Goal: Use online tool/utility: Utilize a website feature to perform a specific function

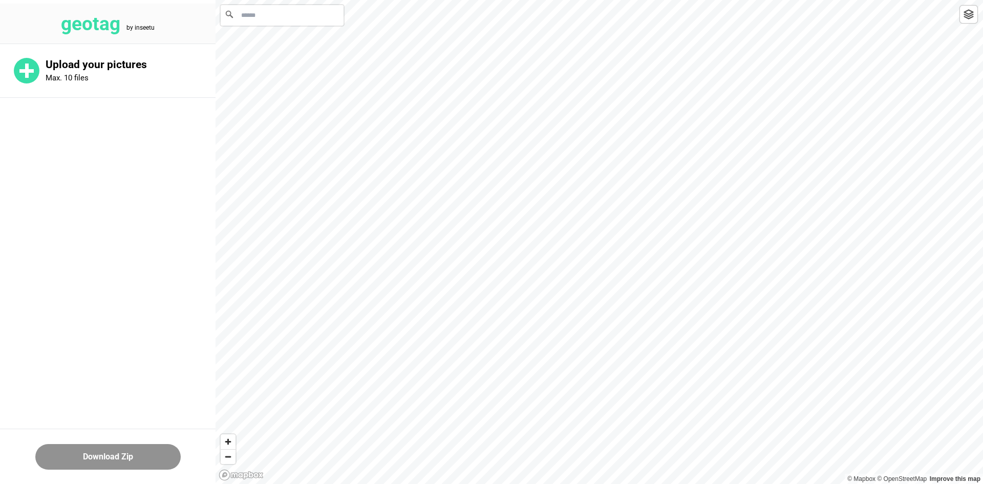
click at [320, 23] on input "Search" at bounding box center [282, 15] width 123 height 20
paste input "**********"
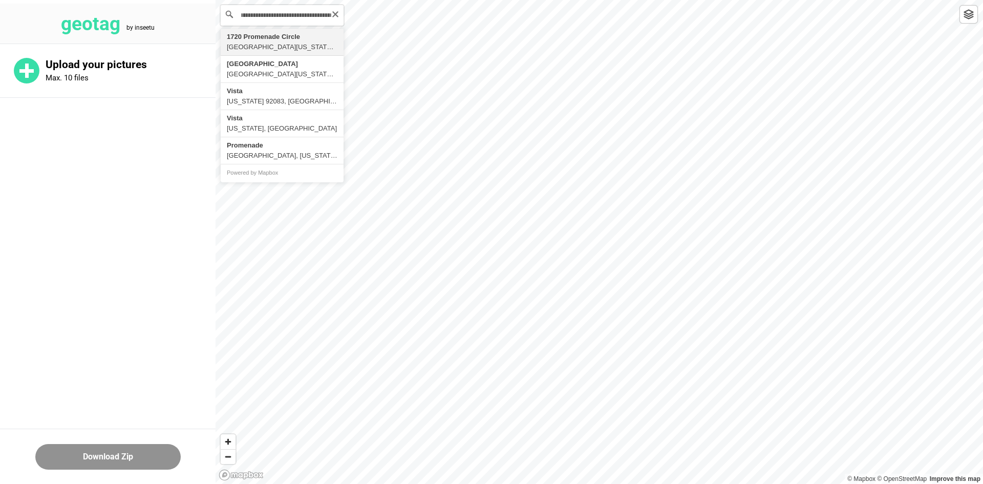
type input "**********"
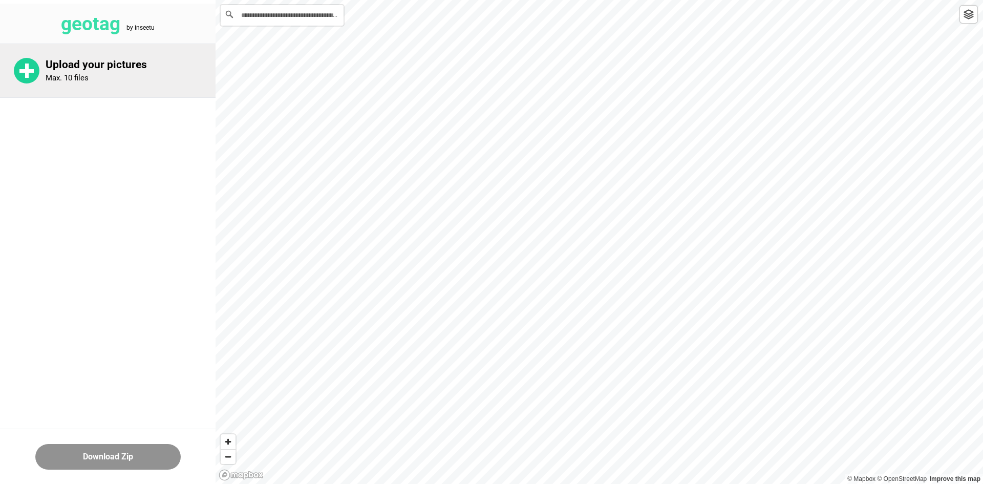
click at [135, 46] on div "Upload your pictures Max. 10 files" at bounding box center [108, 70] width 216 height 53
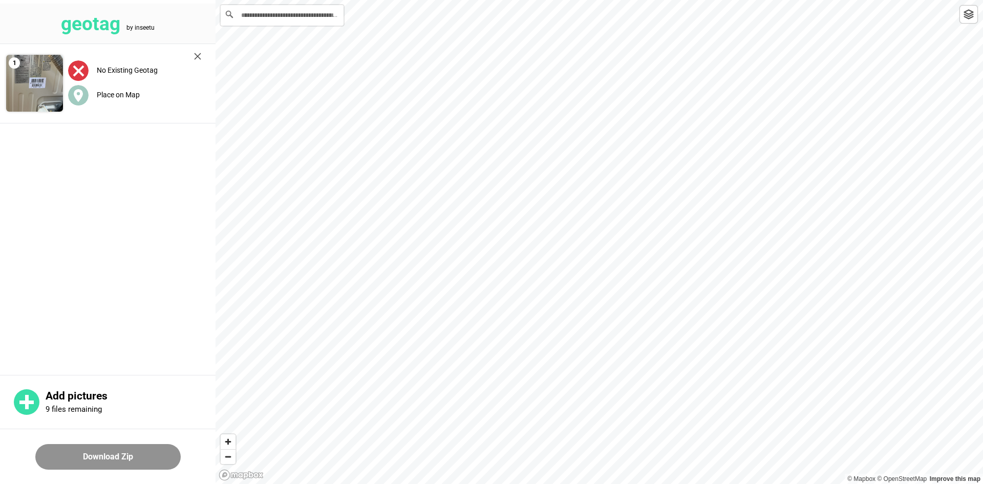
click at [106, 457] on button "Download Zip" at bounding box center [107, 457] width 145 height 26
click at [108, 100] on div "Place on Map" at bounding box center [134, 95] width 133 height 21
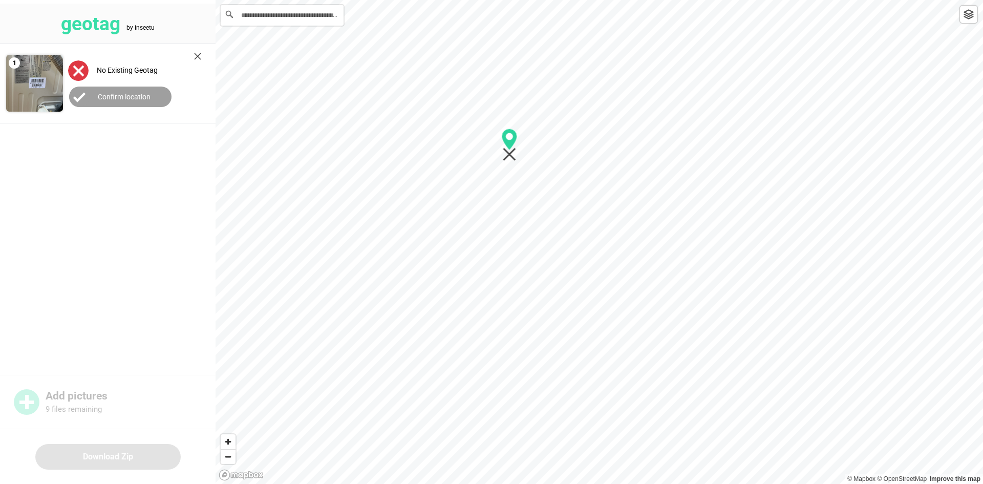
drag, startPoint x: 520, startPoint y: 171, endPoint x: 509, endPoint y: 161, distance: 14.5
click at [507, 159] on icon "Map marker" at bounding box center [510, 145] width 16 height 33
click at [133, 98] on label "Confirm location" at bounding box center [124, 97] width 53 height 8
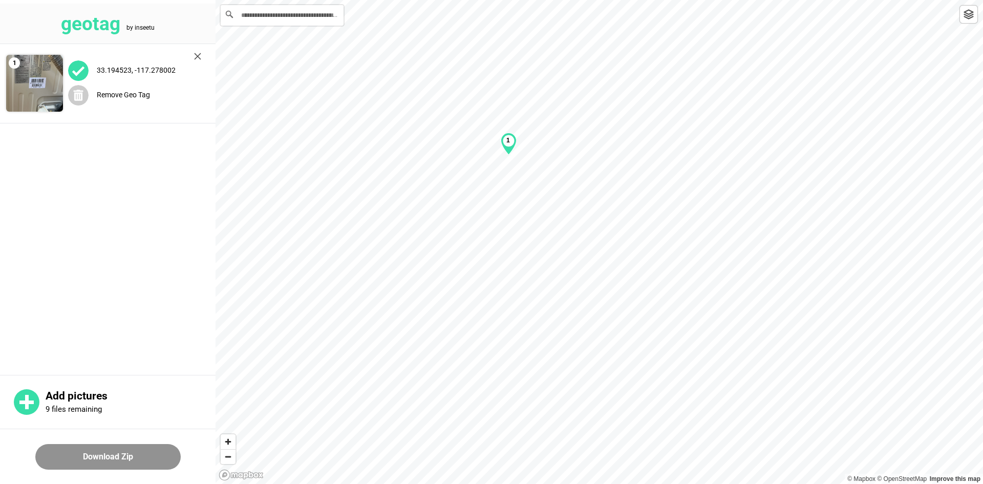
click at [124, 457] on button "Download Zip" at bounding box center [107, 457] width 145 height 26
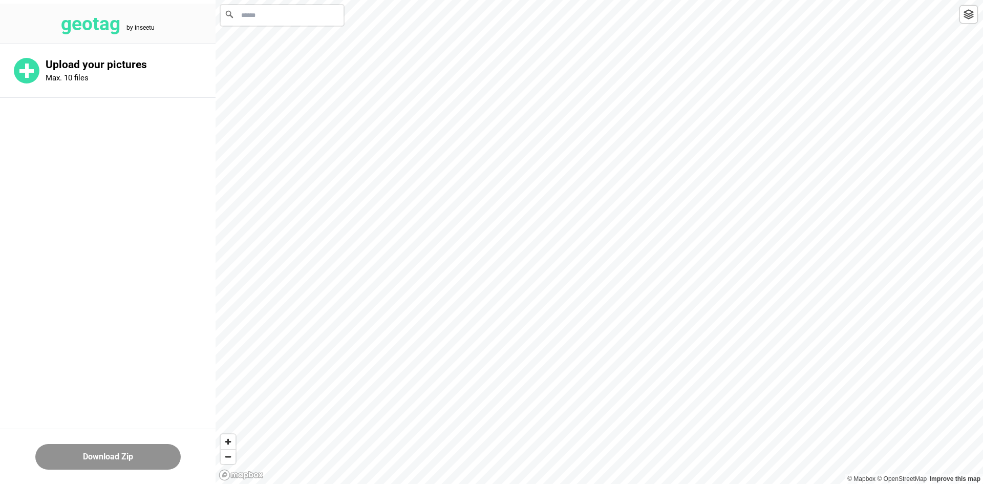
click at [312, 22] on input "Search" at bounding box center [282, 15] width 123 height 20
paste input "**********"
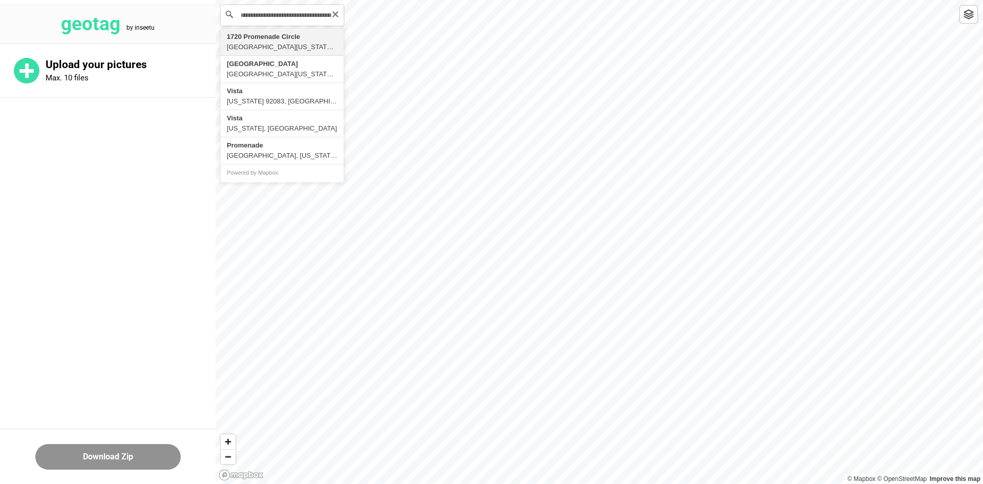
type input "**********"
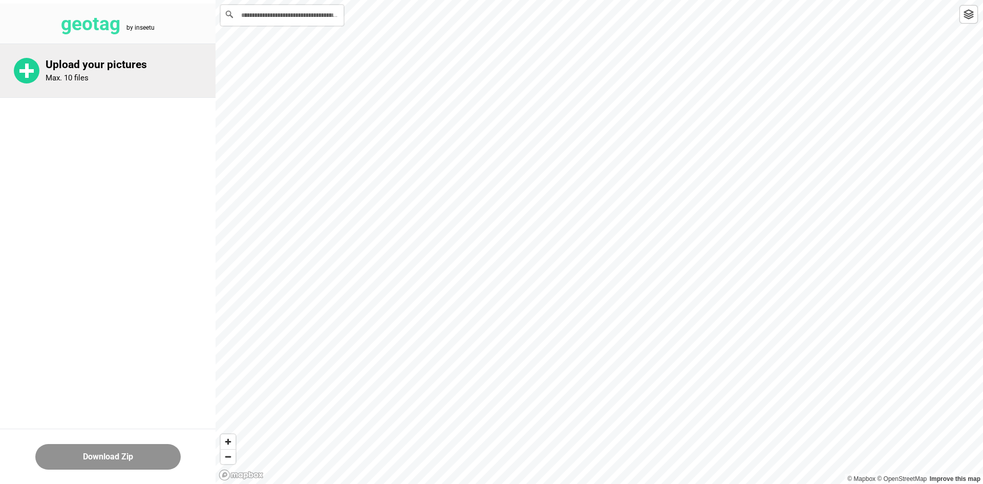
click at [125, 73] on div "Upload your pictures Max. 10 files" at bounding box center [131, 70] width 170 height 25
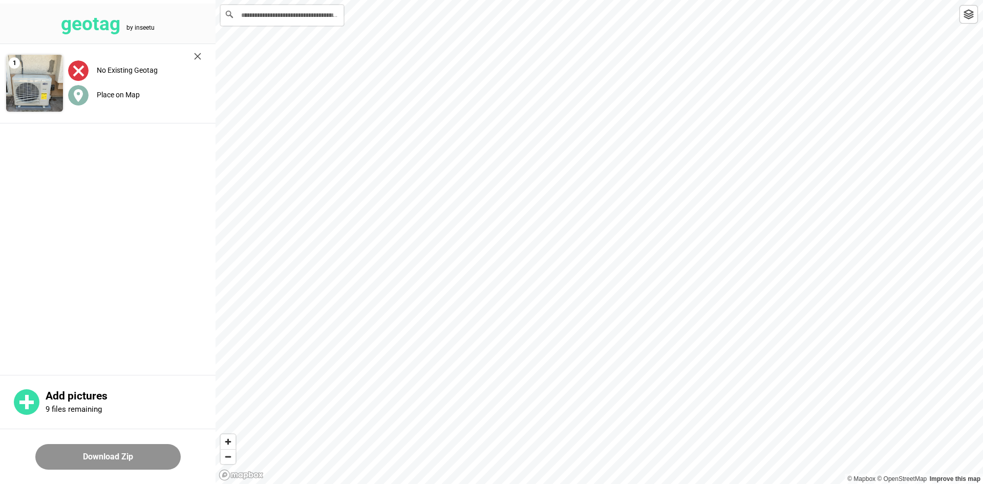
drag, startPoint x: 155, startPoint y: 414, endPoint x: 144, endPoint y: 92, distance: 322.3
click at [144, 92] on div "geotag by inseetu 1 No Existing Geotag Place on Map Add pictures 9 files remain…" at bounding box center [108, 242] width 216 height 484
click at [121, 96] on label "Place on Map" at bounding box center [118, 95] width 43 height 8
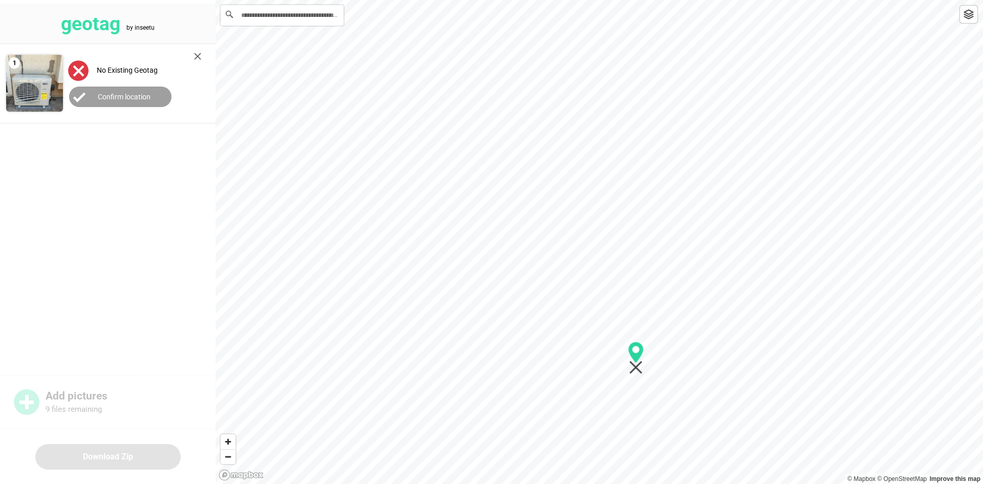
drag, startPoint x: 653, startPoint y: 379, endPoint x: 640, endPoint y: 365, distance: 19.2
click at [640, 365] on icon "Map marker" at bounding box center [635, 367] width 13 height 13
click at [115, 104] on button "Confirm location" at bounding box center [120, 97] width 102 height 20
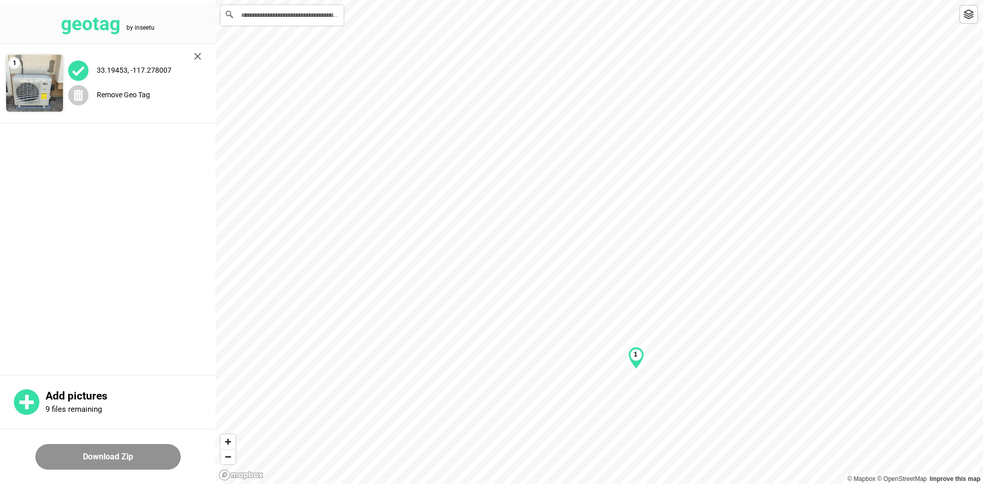
click at [133, 462] on button "Download Zip" at bounding box center [107, 457] width 145 height 26
